Goal: Consume media (video, audio): Consume media (video, audio)

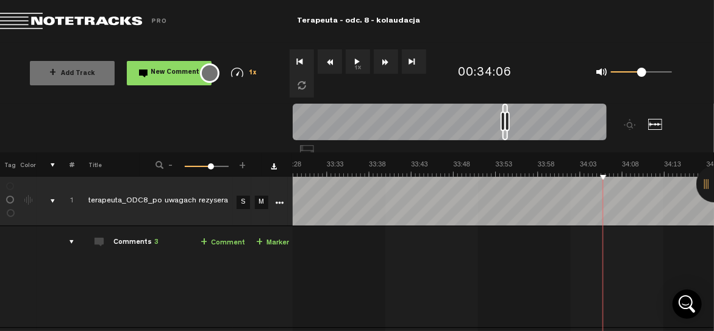
scroll to position [0, 17046]
click at [352, 63] on button "1x" at bounding box center [358, 61] width 24 height 24
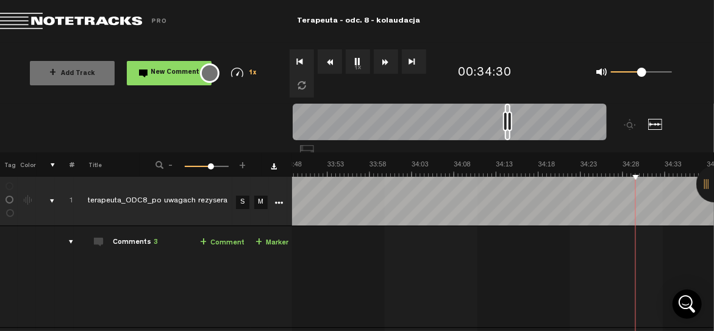
click at [49, 113] on nt-zoom-navigation-bar at bounding box center [357, 128] width 714 height 49
drag, startPoint x: 224, startPoint y: 304, endPoint x: 274, endPoint y: 353, distance: 69.4
click at [274, 330] on html "Version: [DATE]-prod, Build 1257, Hash: g376cf1d, Branch: master X Your screen …" at bounding box center [357, 165] width 714 height 331
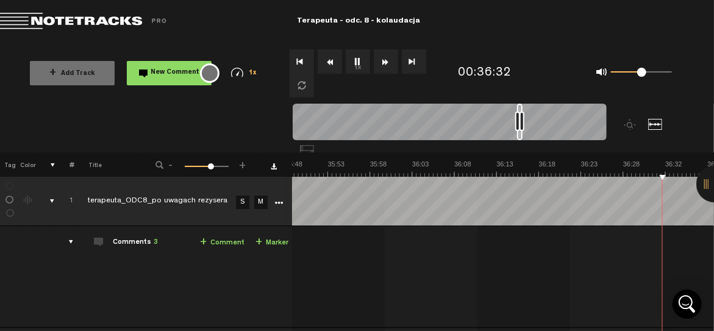
click at [360, 59] on button "1x" at bounding box center [358, 61] width 24 height 24
click at [350, 54] on button "1x" at bounding box center [358, 61] width 24 height 24
click at [357, 60] on button "1x" at bounding box center [358, 61] width 24 height 24
click at [560, 31] on md-toolbar "Exit Project Terapeuta - odc. 8 - kolaudacja" at bounding box center [357, 21] width 714 height 43
click at [363, 62] on button "1x" at bounding box center [358, 61] width 24 height 24
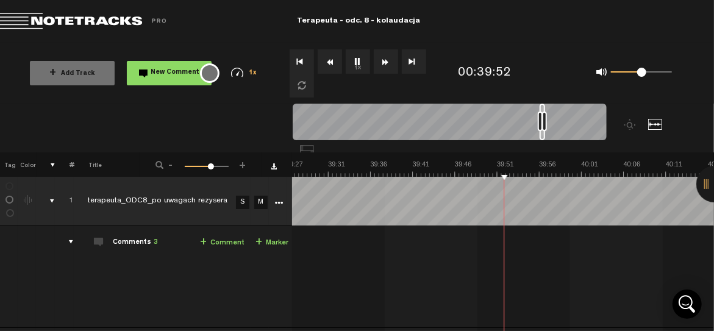
scroll to position [0, 20081]
click at [359, 58] on button "1x" at bounding box center [358, 61] width 24 height 24
click at [357, 64] on button "1x" at bounding box center [358, 61] width 24 height 24
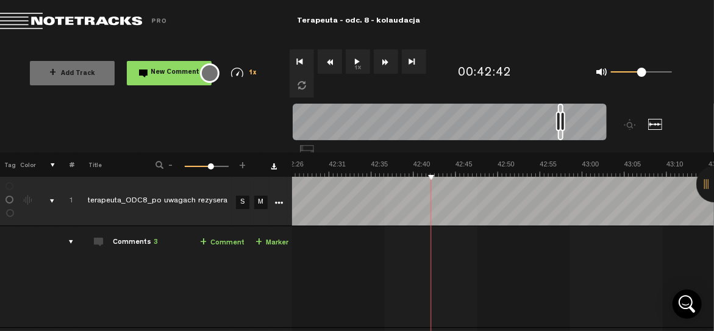
drag, startPoint x: 357, startPoint y: 64, endPoint x: 355, endPoint y: 54, distance: 9.8
click at [355, 54] on button "1x" at bounding box center [358, 61] width 24 height 24
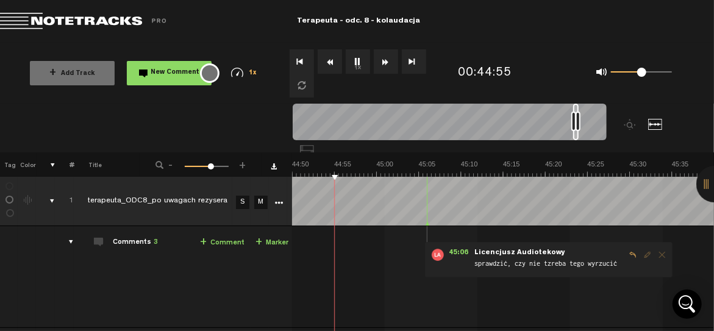
scroll to position [0, 22818]
click at [356, 60] on button "1x" at bounding box center [358, 61] width 24 height 24
click at [355, 70] on button "1x" at bounding box center [358, 61] width 24 height 24
click at [361, 59] on button "1x" at bounding box center [358, 61] width 24 height 24
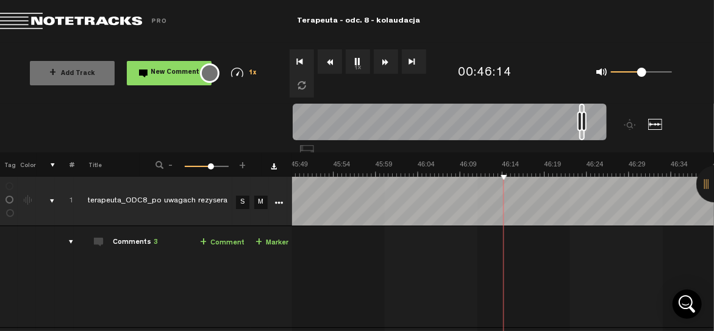
scroll to position [0, 23324]
click at [358, 63] on button "1x" at bounding box center [358, 61] width 24 height 24
click at [351, 54] on button "1x" at bounding box center [358, 61] width 24 height 24
click at [361, 62] on button "1x" at bounding box center [358, 61] width 24 height 24
click at [477, 27] on md-toolbar "Exit Project Terapeuta - odc. 8 - kolaudacja" at bounding box center [357, 21] width 714 height 43
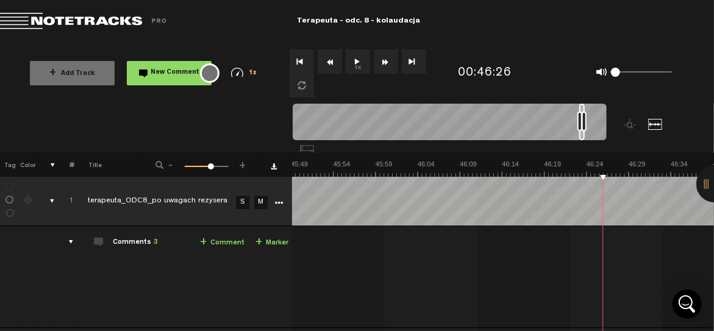
click at [359, 60] on button "1x" at bounding box center [358, 61] width 24 height 24
click at [353, 63] on button "1x" at bounding box center [358, 61] width 24 height 24
click at [357, 69] on button "1x" at bounding box center [358, 61] width 24 height 24
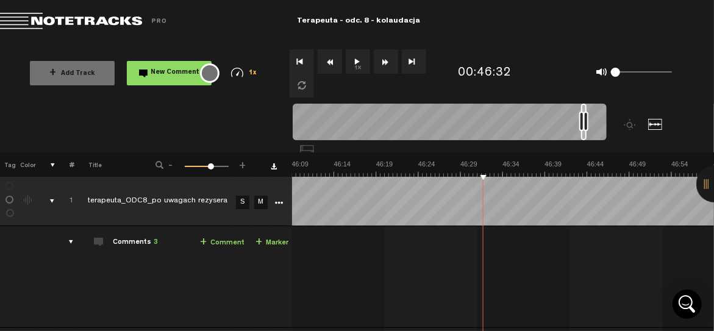
click at [357, 69] on button "1x" at bounding box center [358, 61] width 24 height 24
click at [595, 46] on div "+ Add Track New Comment 1x 0.25x 0.5x 0.75x 1x 1.25x 1.5x 1.75x 2x All emojis 😀…" at bounding box center [357, 73] width 714 height 61
click at [357, 59] on button "1x" at bounding box center [358, 61] width 24 height 24
drag, startPoint x: 611, startPoint y: 71, endPoint x: 651, endPoint y: 73, distance: 40.3
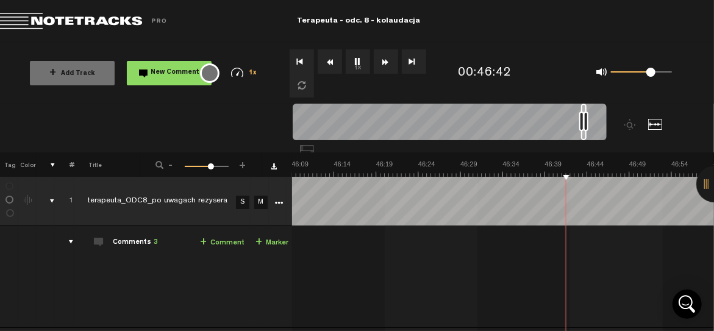
click at [651, 73] on span at bounding box center [650, 72] width 9 height 9
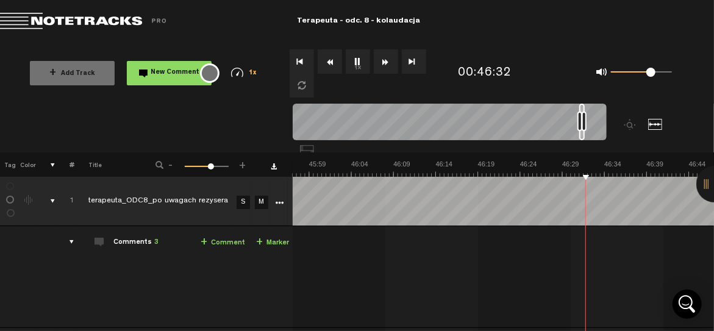
scroll to position [0, 23392]
click at [364, 63] on button "1x" at bounding box center [358, 61] width 24 height 24
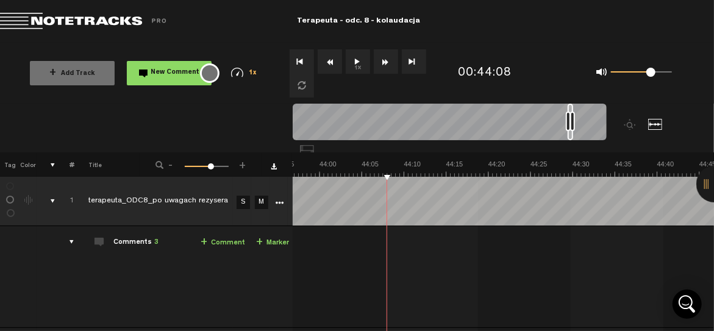
click at [360, 57] on button "1x" at bounding box center [358, 61] width 24 height 24
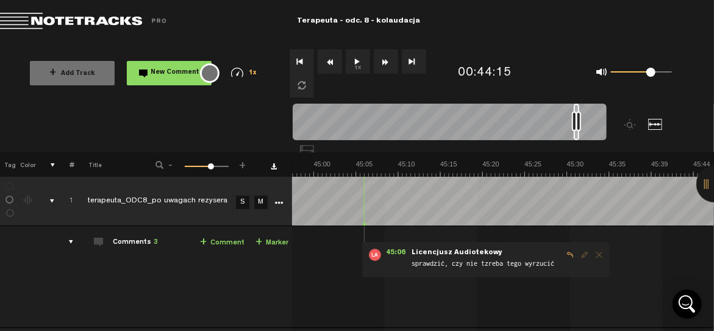
scroll to position [0, 23217]
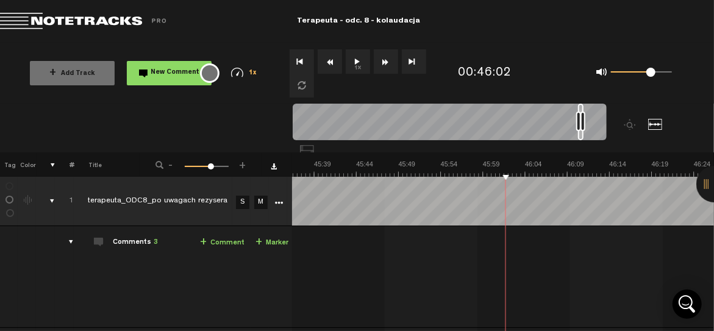
click at [355, 60] on button "1x" at bounding box center [358, 61] width 24 height 24
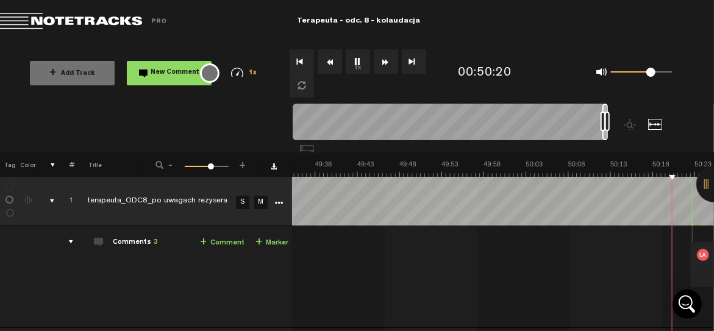
scroll to position [0, 25409]
